Goal: Task Accomplishment & Management: Manage account settings

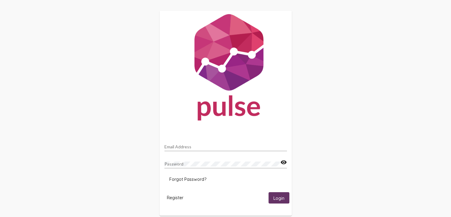
click at [220, 142] on div "Email Address" at bounding box center [225, 145] width 122 height 12
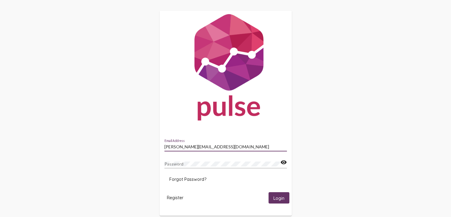
type input "[PERSON_NAME][EMAIL_ADDRESS][DOMAIN_NAME]"
click at [282, 197] on span "Login" at bounding box center [278, 198] width 11 height 6
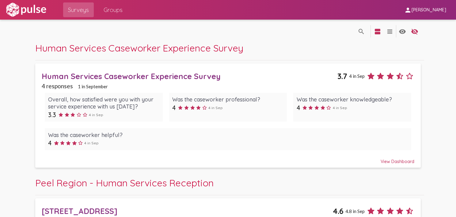
click at [175, 75] on div "Human Services Caseworker Experience Survey" at bounding box center [189, 75] width 295 height 9
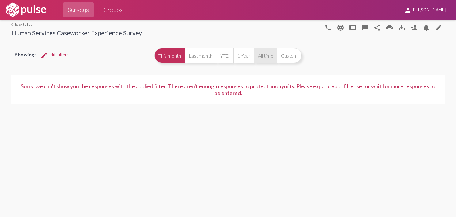
click at [264, 56] on button "All time" at bounding box center [265, 55] width 23 height 15
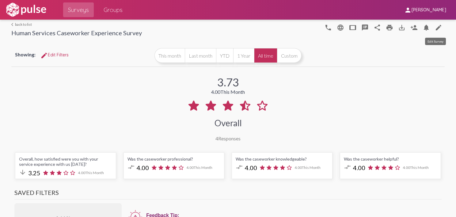
click at [435, 28] on mat-icon "edit" at bounding box center [438, 27] width 7 height 7
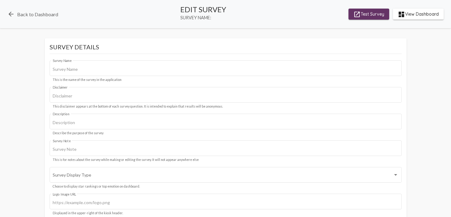
type input "Human Services Caseworker Experience Survey"
type input "Your responses will remain confidential, and no personal or identifying informa…"
type input "[URL][DOMAIN_NAME]"
type input "#001e57"
checkbox input "true"
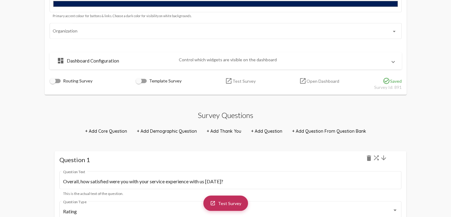
scroll to position [283, 0]
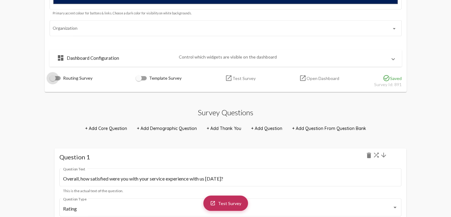
click at [58, 78] on div at bounding box center [55, 78] width 11 height 4
click at [53, 80] on input "Routing Survey" at bounding box center [52, 80] width 0 height 0
click at [51, 77] on div at bounding box center [55, 78] width 11 height 4
click at [52, 80] on input "Routing Survey" at bounding box center [52, 80] width 0 height 0
checkbox input "false"
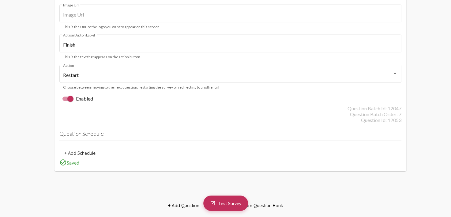
scroll to position [2858, 0]
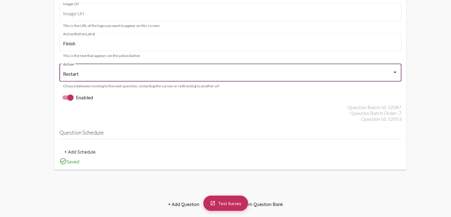
click at [87, 71] on div "Restart" at bounding box center [227, 74] width 329 height 6
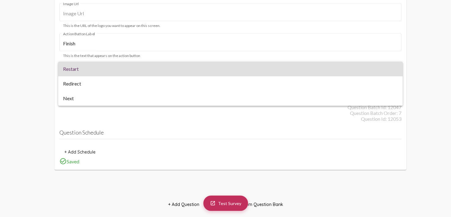
click at [37, 92] on div at bounding box center [225, 108] width 451 height 217
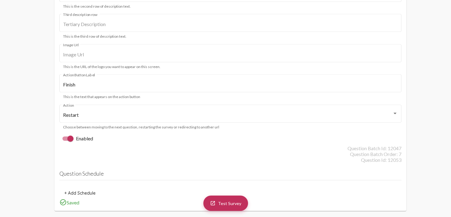
scroll to position [2816, 0]
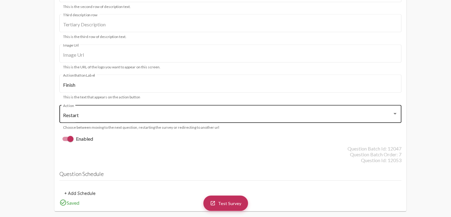
click at [99, 112] on div "Restart" at bounding box center [227, 115] width 329 height 6
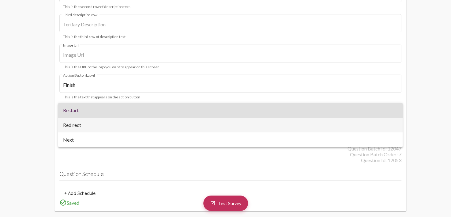
click at [81, 127] on span "Redirect" at bounding box center [230, 125] width 335 height 15
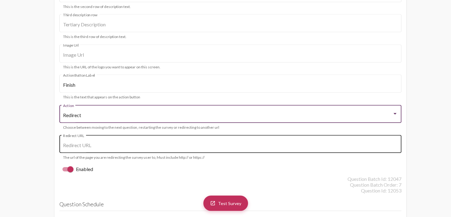
click at [96, 142] on input "Redirect URL" at bounding box center [230, 145] width 334 height 6
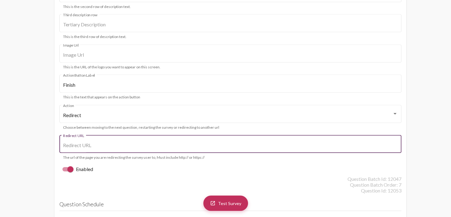
paste input "[URL][DOMAIN_NAME]"
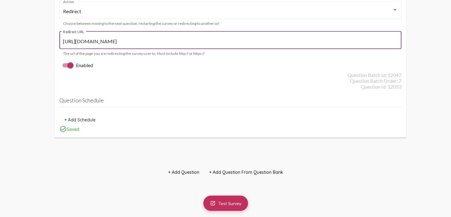
scroll to position [2912, 0]
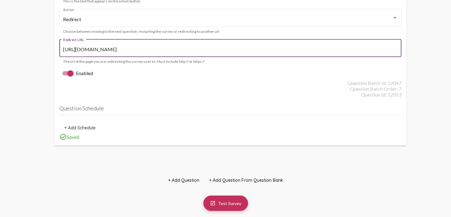
type input "[URL][DOMAIN_NAME]"
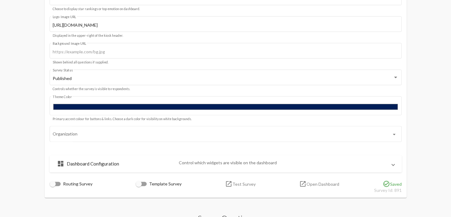
scroll to position [0, 0]
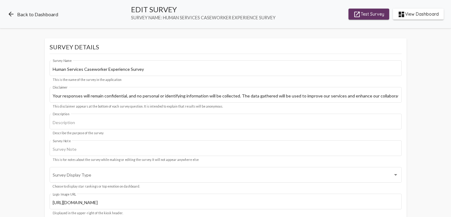
click at [49, 16] on link "arrow_back Back to Dashboard" at bounding box center [32, 13] width 51 height 7
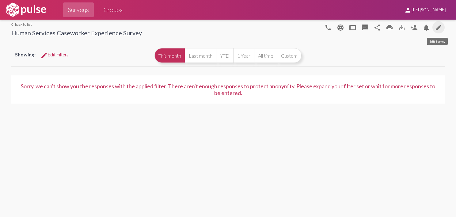
click at [437, 27] on mat-icon "edit" at bounding box center [438, 27] width 7 height 7
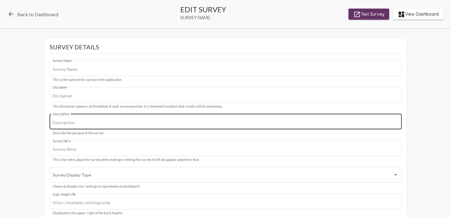
type input "Human Services Caseworker Experience Survey"
type input "Your responses will remain confidential, and no personal or identifying informa…"
type input "[URL][DOMAIN_NAME]"
type input "#001e57"
checkbox input "true"
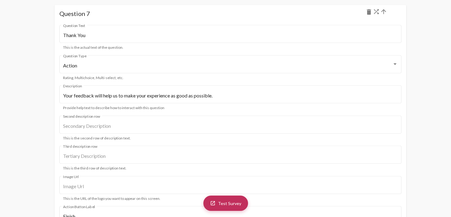
scroll to position [2685, 0]
